Goal: Find specific page/section: Find specific page/section

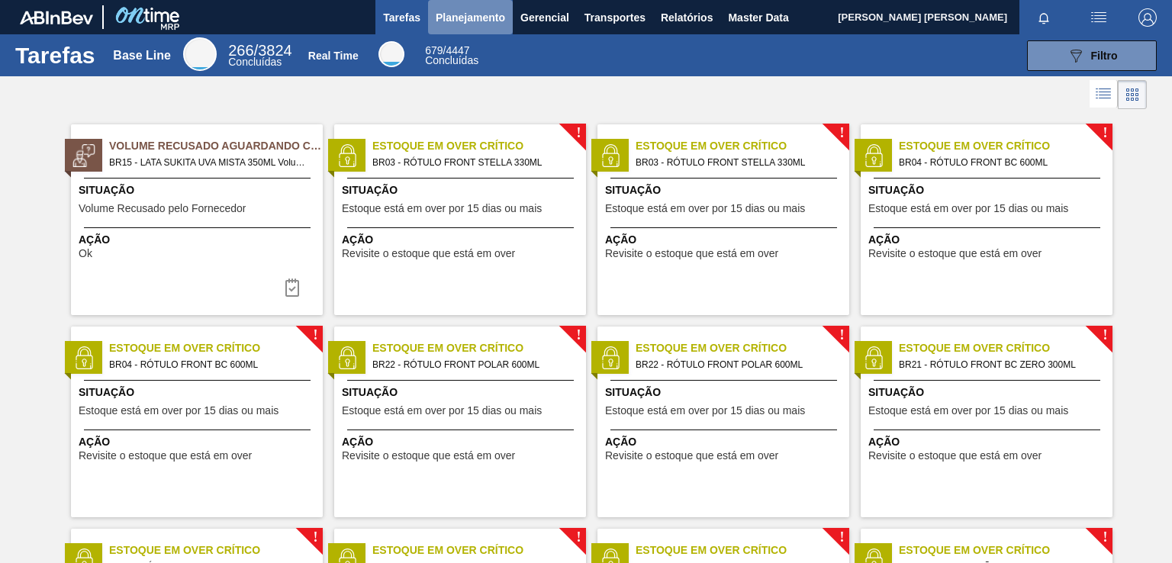
click at [494, 16] on span "Planejamento" at bounding box center [470, 17] width 69 height 18
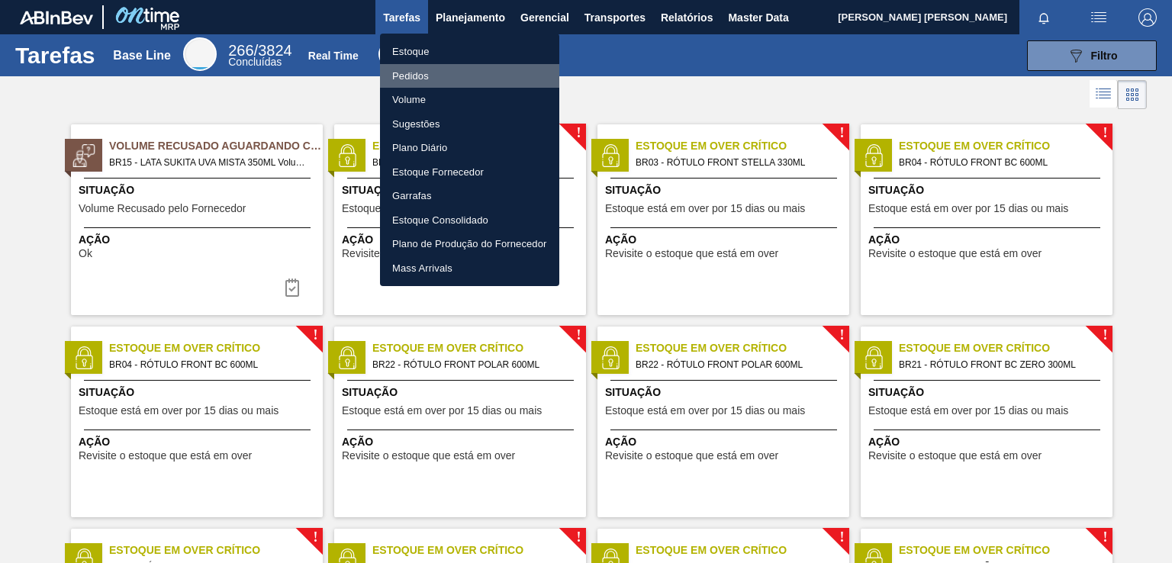
click at [414, 77] on li "Pedidos" at bounding box center [469, 76] width 179 height 24
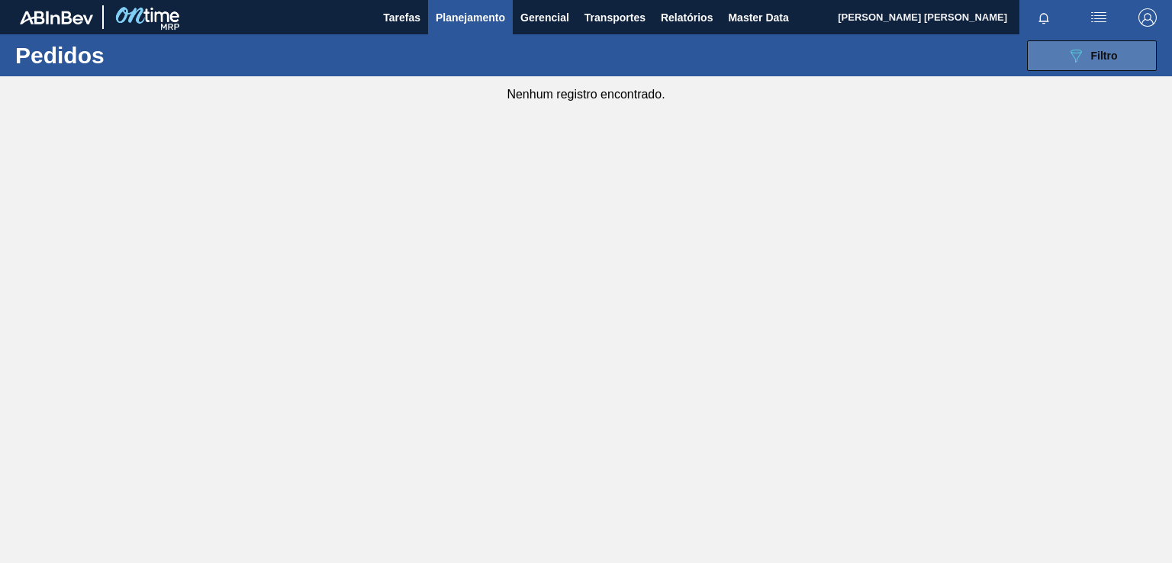
click at [1074, 66] on button "089F7B8B-B2A5-4AFE-B5C0-19BA573D28AC Filtro" at bounding box center [1092, 55] width 130 height 31
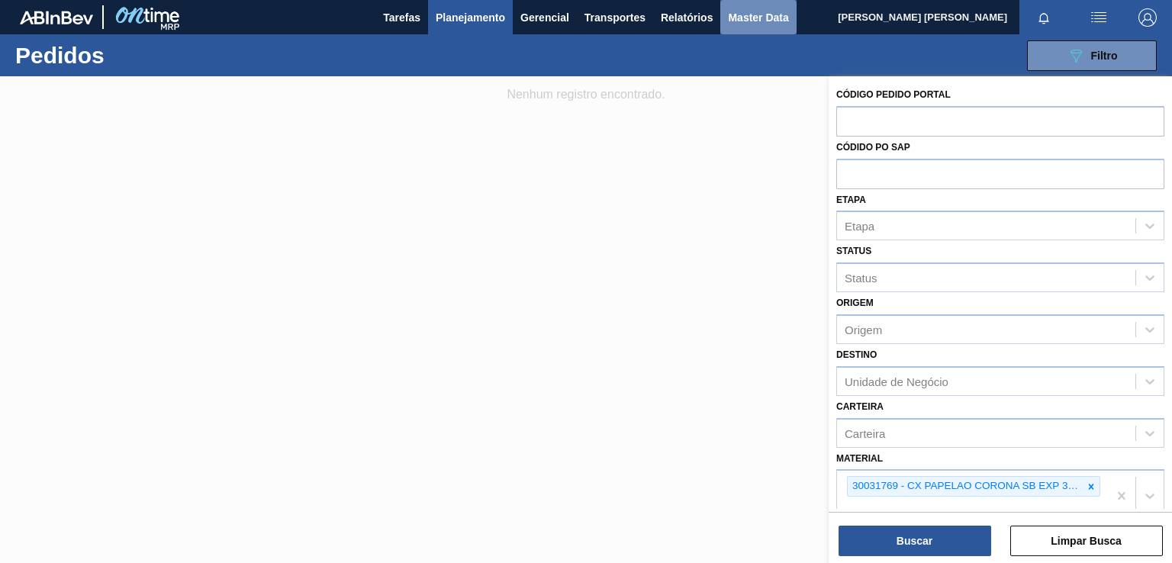
click at [747, 9] on span "Master Data" at bounding box center [758, 17] width 60 height 18
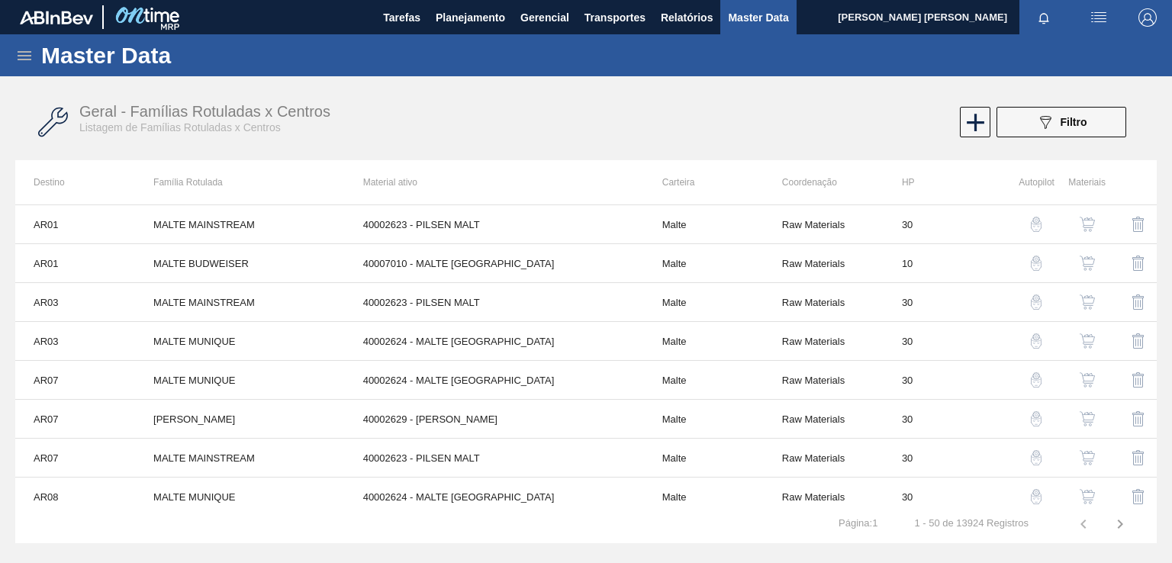
click at [18, 53] on icon at bounding box center [24, 56] width 18 height 18
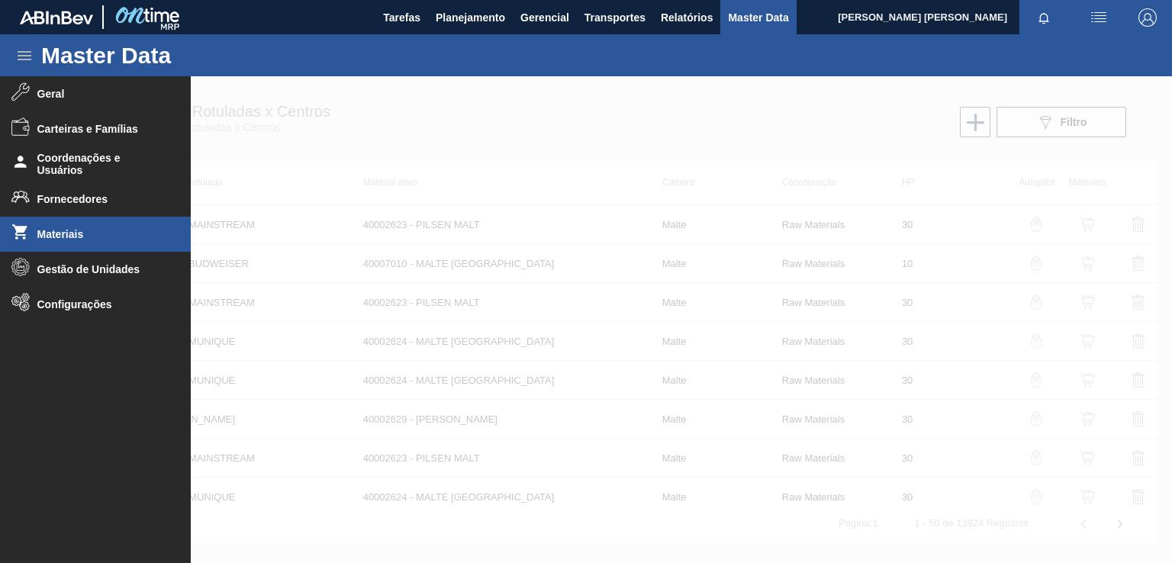
click at [88, 228] on span "Materiais" at bounding box center [100, 234] width 126 height 12
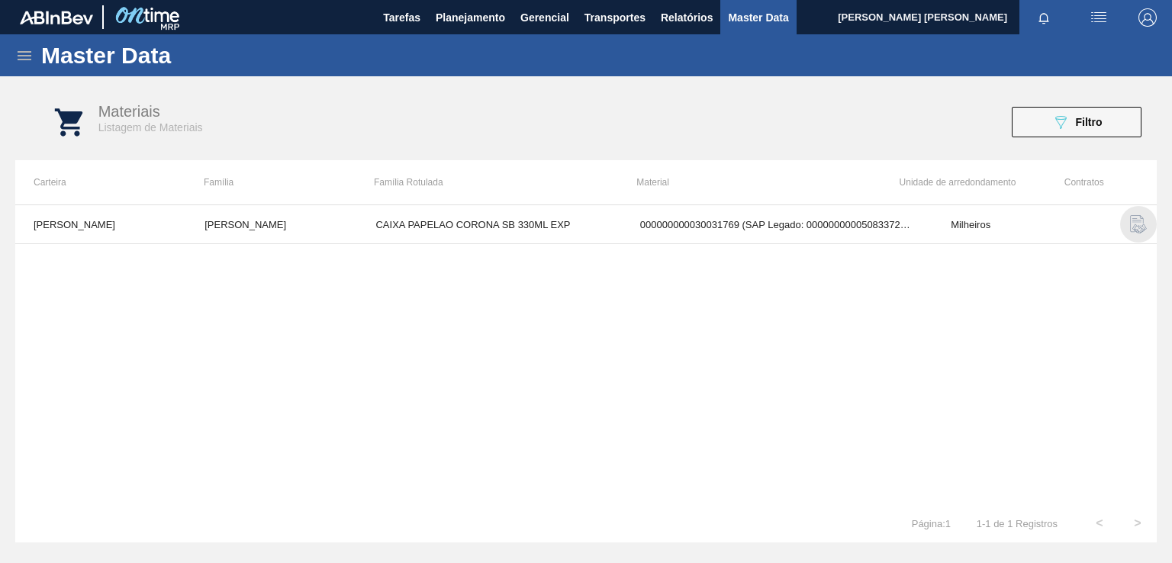
click at [1135, 225] on img "button" at bounding box center [1138, 224] width 18 height 18
